Goal: Transaction & Acquisition: Purchase product/service

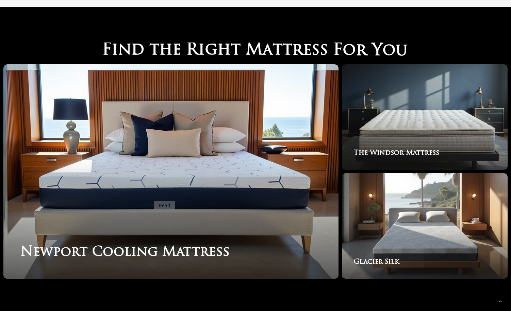
scroll to position [1102, 0]
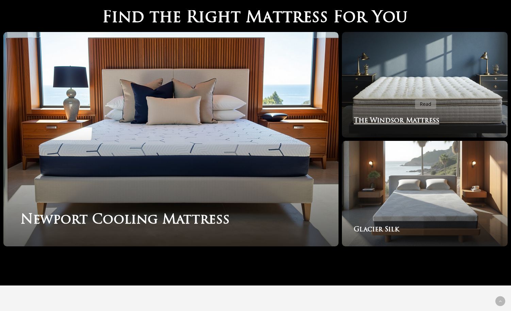
click at [411, 95] on link "The Windsor Mattress" at bounding box center [425, 85] width 166 height 106
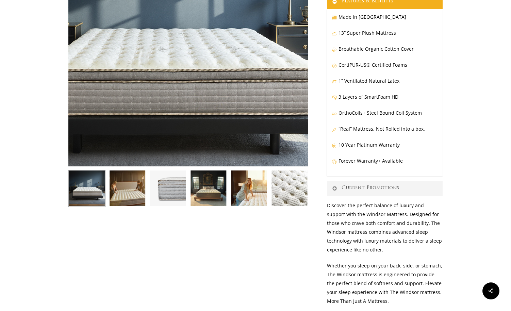
scroll to position [123, 0]
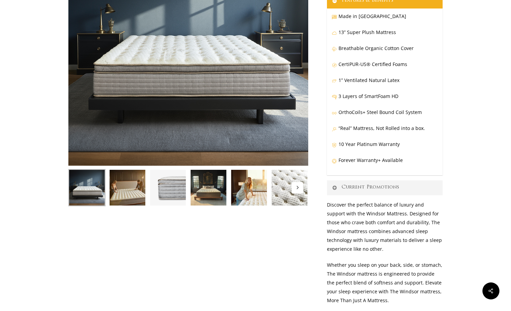
click at [251, 198] on img at bounding box center [248, 187] width 37 height 37
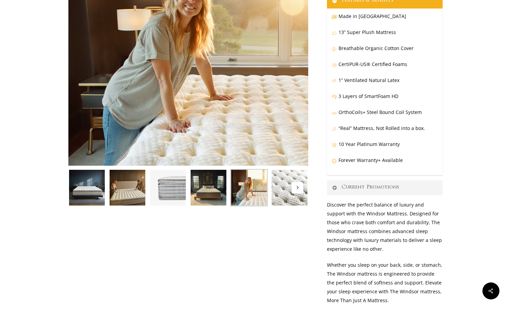
click at [215, 198] on img at bounding box center [208, 187] width 37 height 37
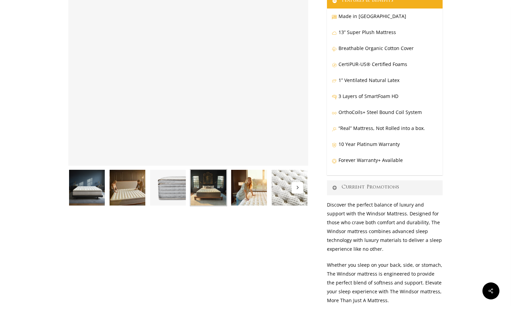
click at [167, 189] on img at bounding box center [167, 187] width 37 height 37
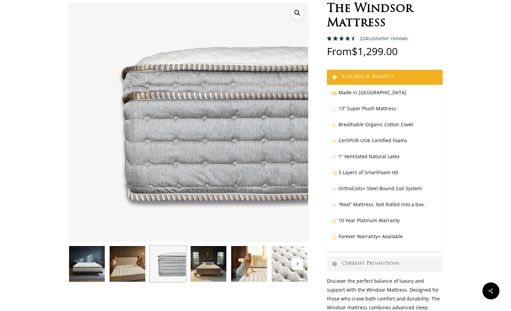
scroll to position [46, 0]
click at [126, 275] on img at bounding box center [127, 264] width 37 height 37
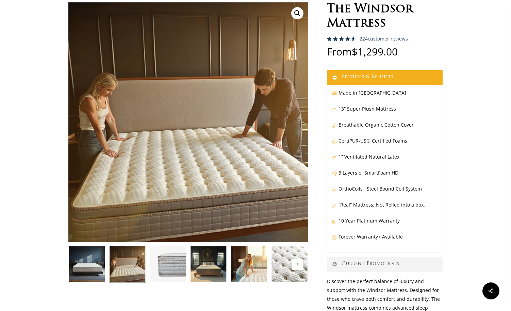
click at [82, 266] on img at bounding box center [86, 264] width 37 height 37
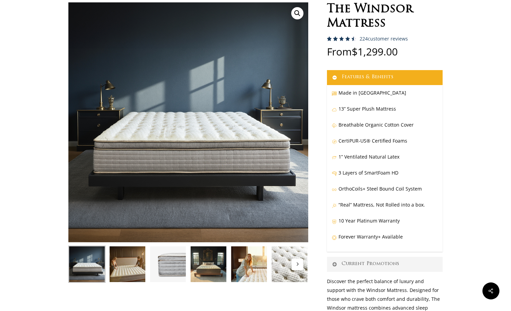
click at [299, 263] on button "Next" at bounding box center [298, 265] width 12 height 12
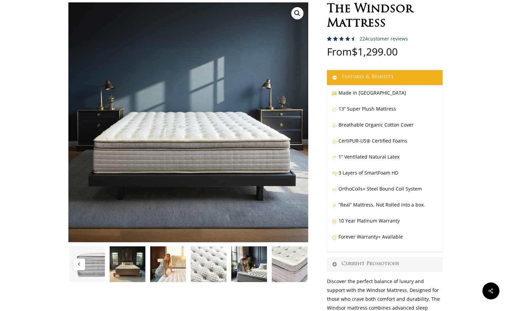
click at [208, 265] on img at bounding box center [208, 264] width 37 height 37
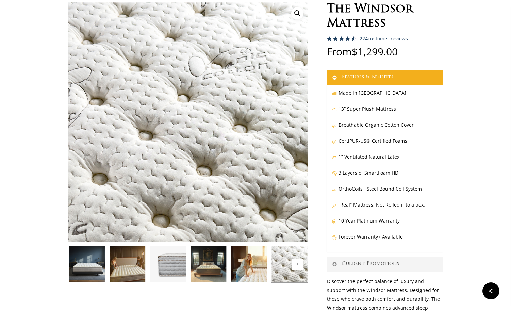
click at [260, 260] on img at bounding box center [248, 264] width 37 height 37
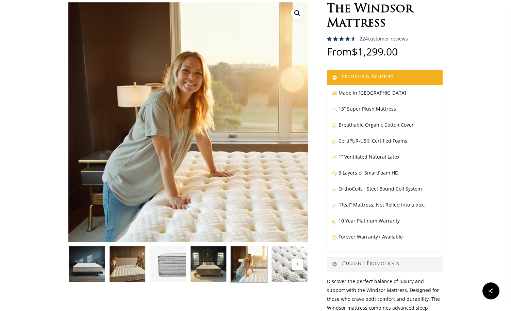
click at [281, 263] on img at bounding box center [289, 264] width 37 height 37
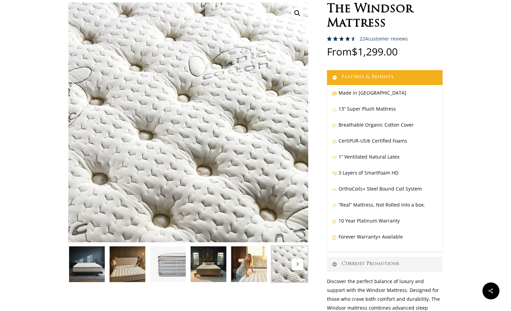
click at [298, 261] on button "Next" at bounding box center [298, 265] width 12 height 12
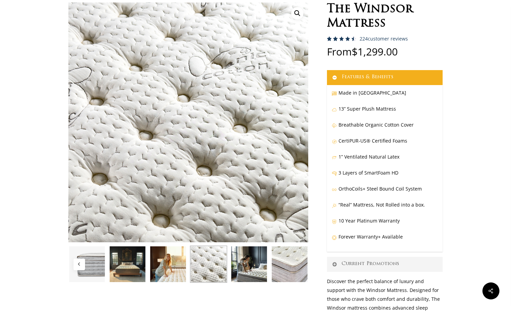
click at [292, 268] on img at bounding box center [289, 264] width 37 height 37
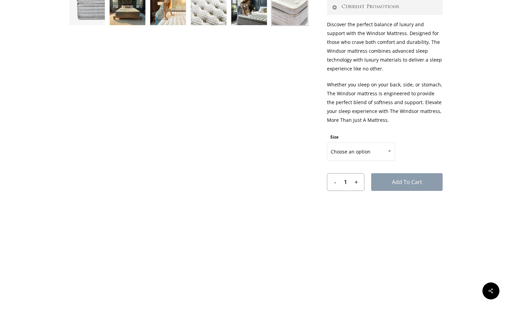
scroll to position [357, 0]
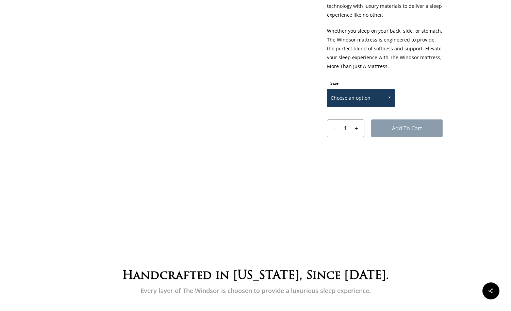
click at [368, 97] on span "Choose an option" at bounding box center [360, 98] width 67 height 14
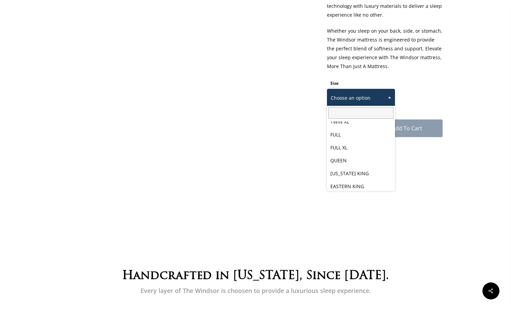
scroll to position [34, 0]
select select "QUEEN"
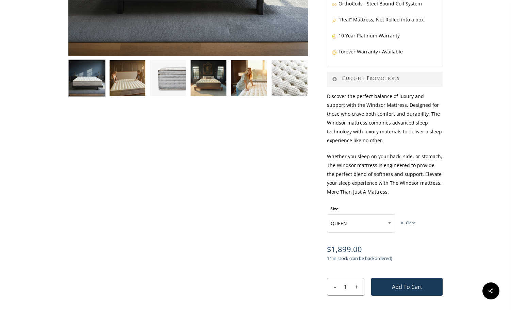
scroll to position [52, 0]
